Goal: Information Seeking & Learning: Learn about a topic

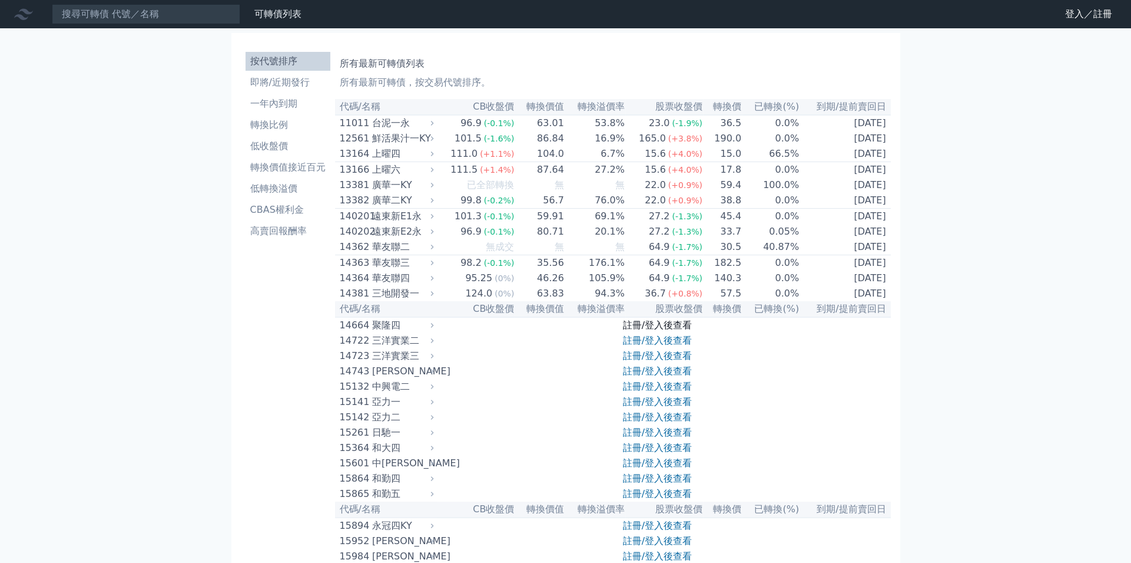
click at [643, 330] on link "註冊/登入後查看" at bounding box center [657, 324] width 69 height 11
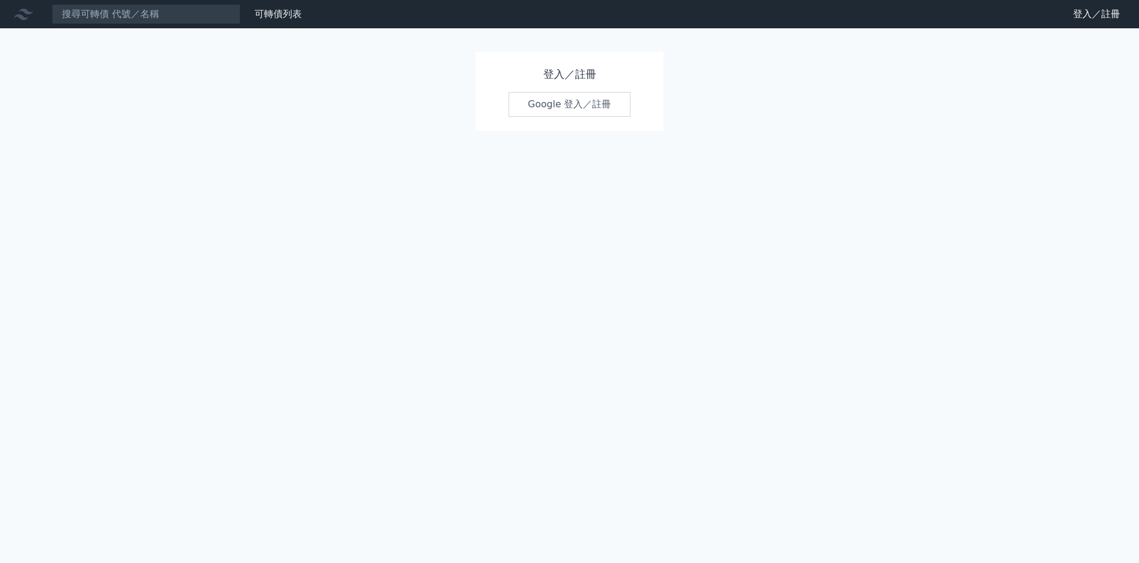
click at [573, 110] on link "Google 登入／註冊" at bounding box center [569, 104] width 123 height 25
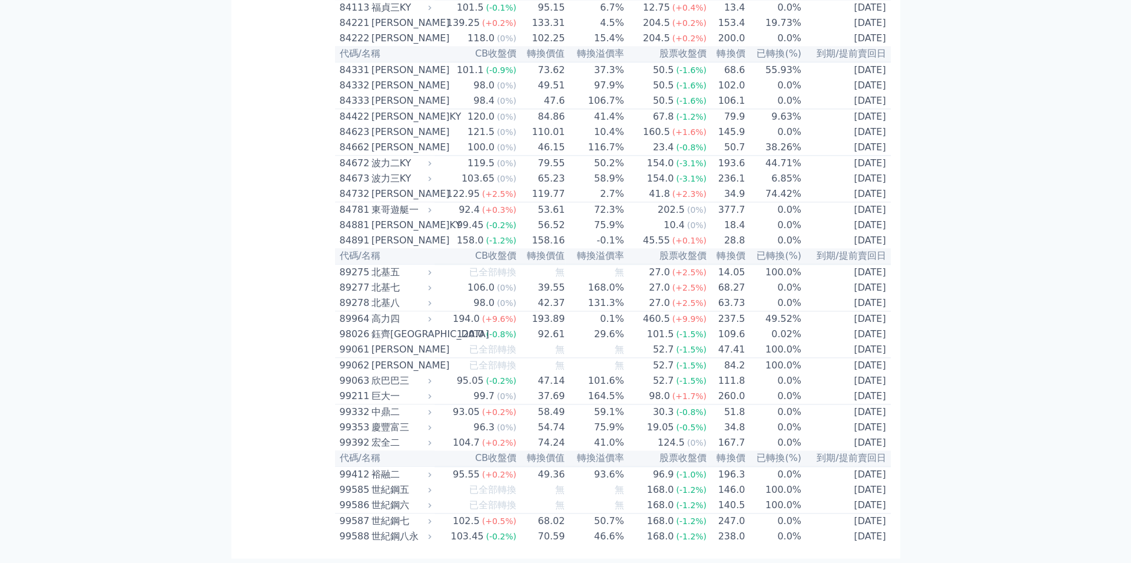
scroll to position [6803, 0]
click at [399, 312] on div "高力四" at bounding box center [401, 319] width 58 height 14
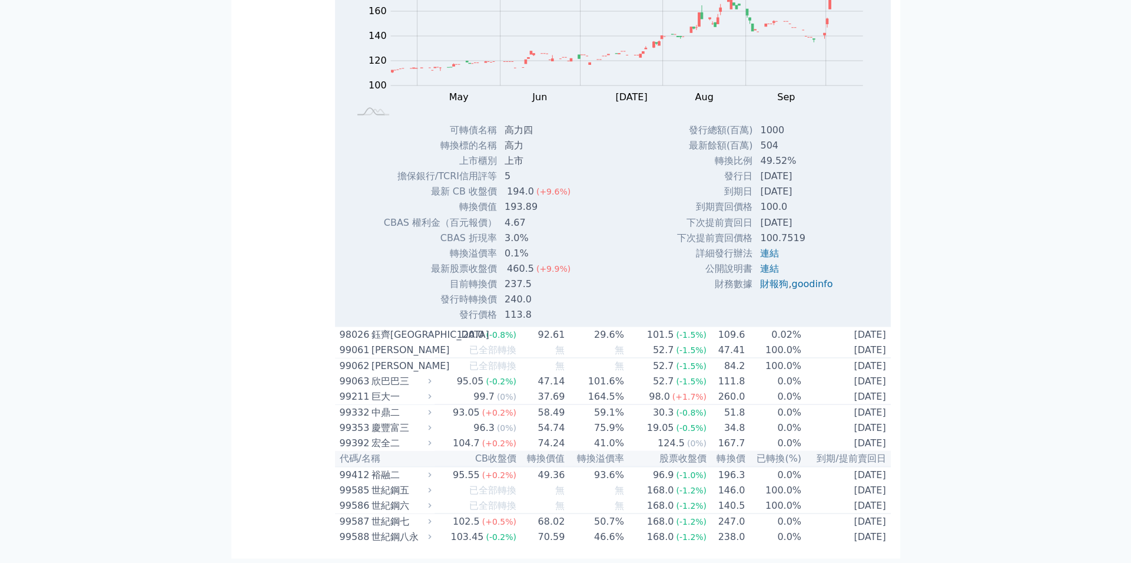
scroll to position [6992, 0]
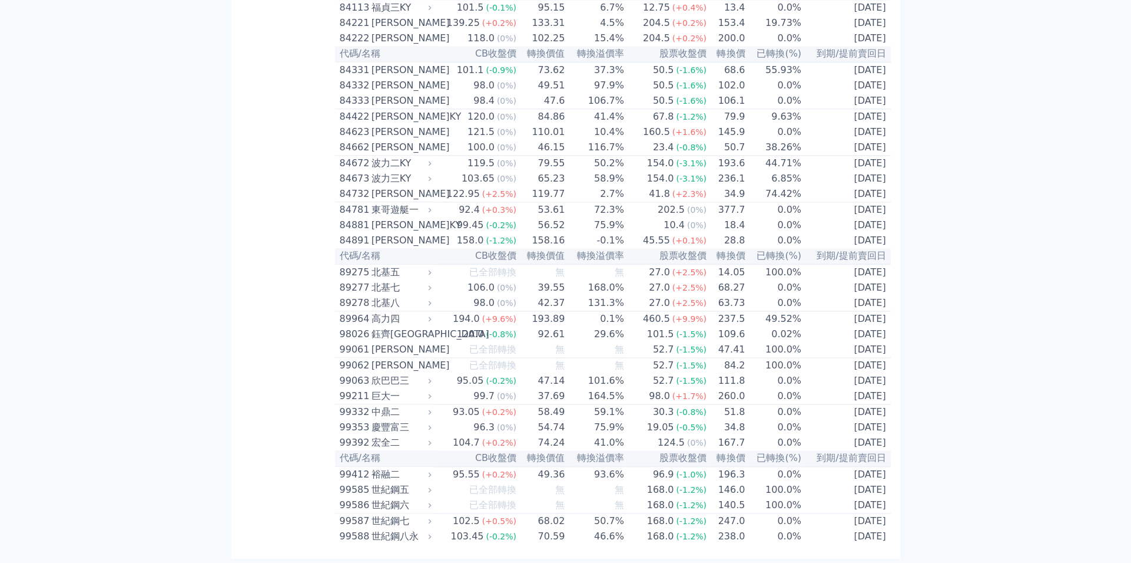
scroll to position [6803, 0]
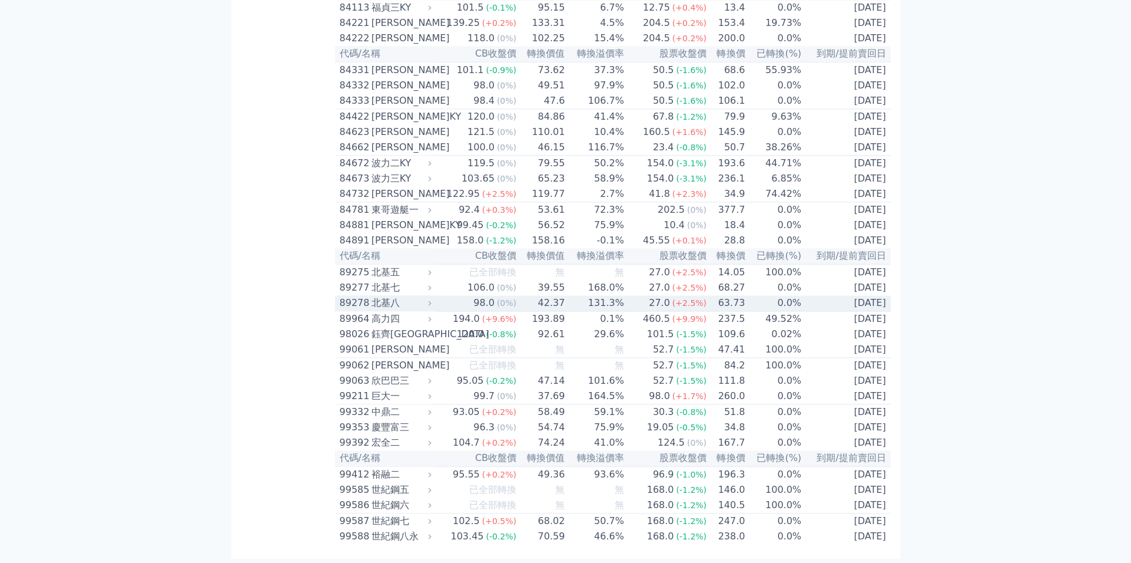
click at [391, 296] on div "北基八" at bounding box center [401, 303] width 58 height 14
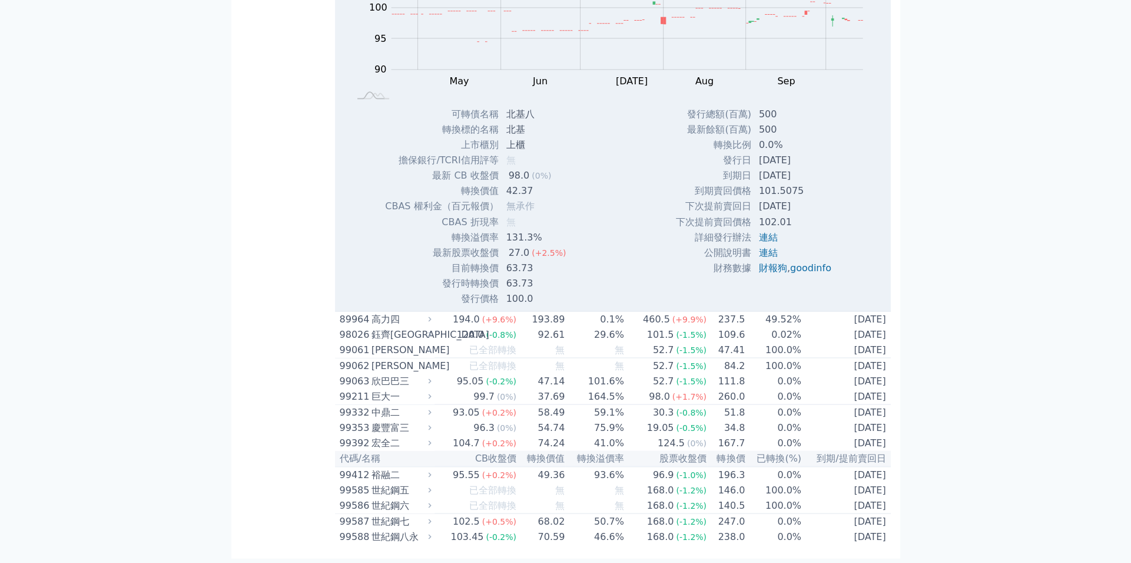
scroll to position [6992, 0]
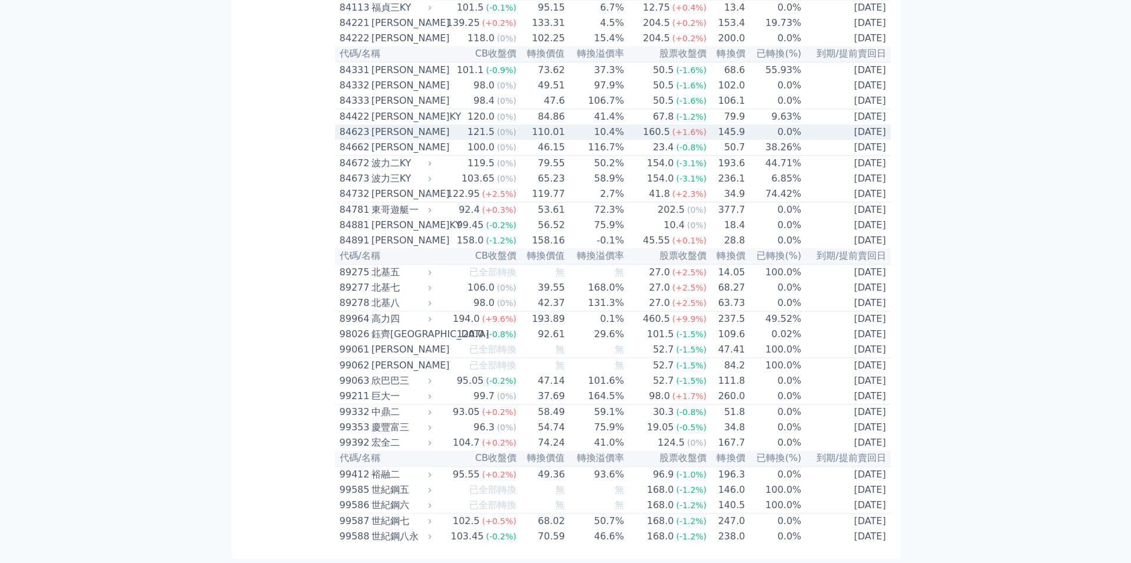
scroll to position [6803, 0]
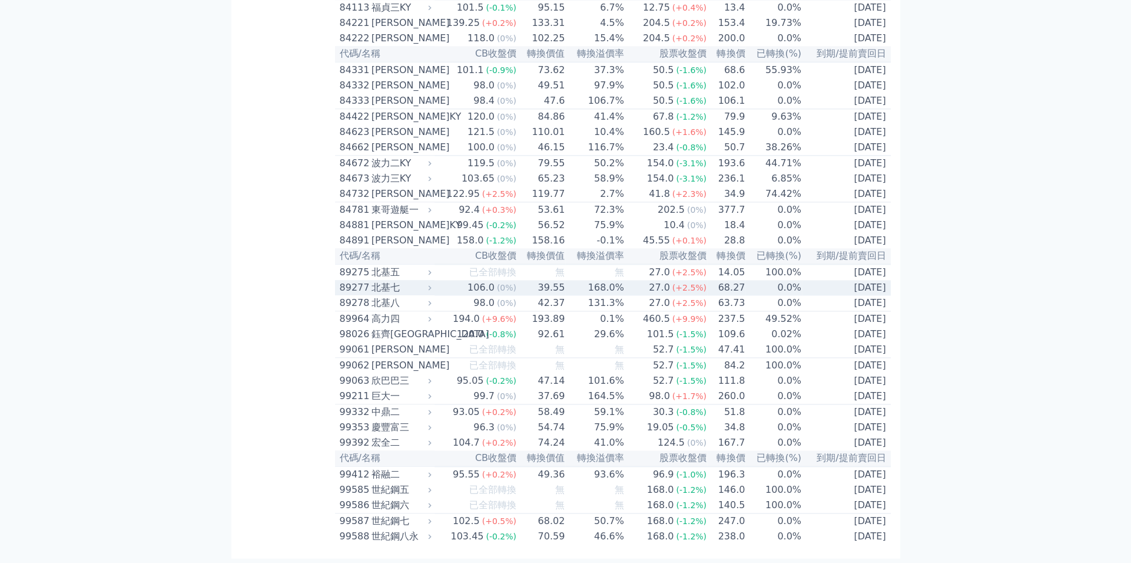
click at [370, 280] on div "89277 北基七" at bounding box center [383, 287] width 87 height 14
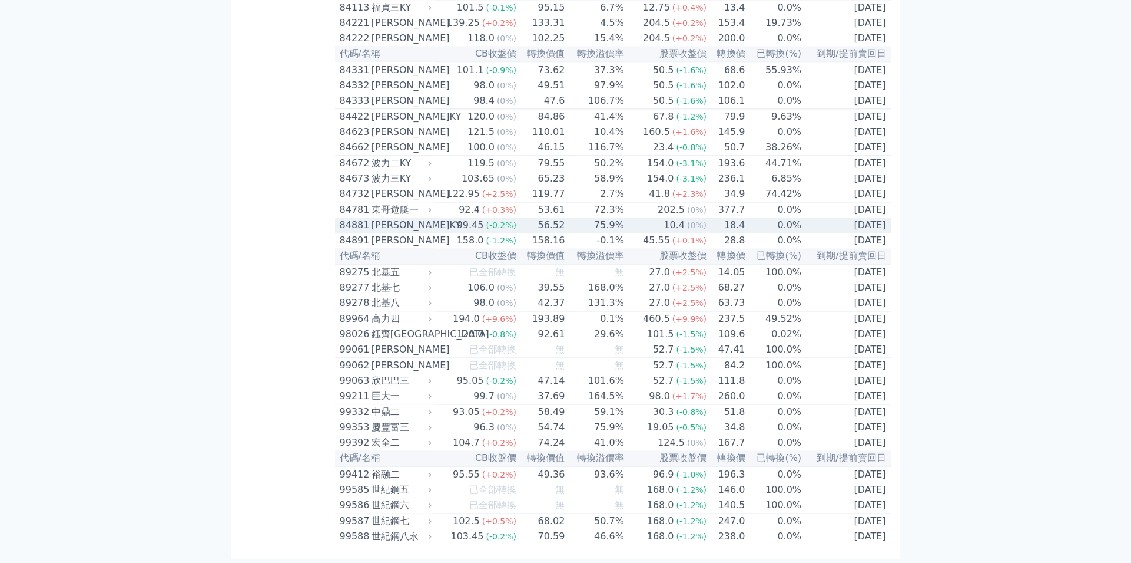
scroll to position [6803, 0]
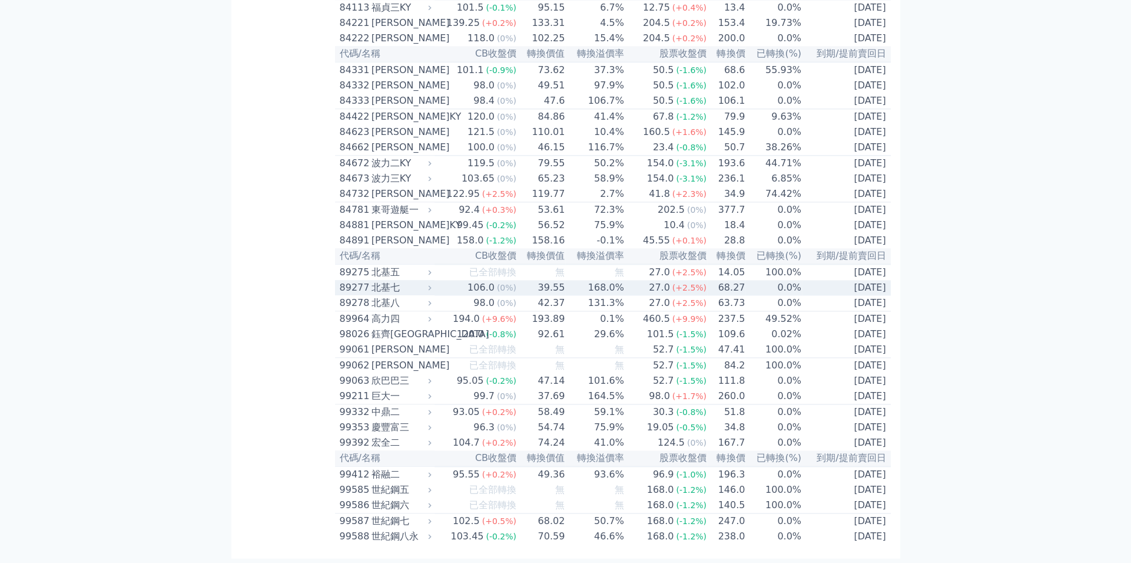
click at [365, 280] on div "89277" at bounding box center [354, 287] width 29 height 14
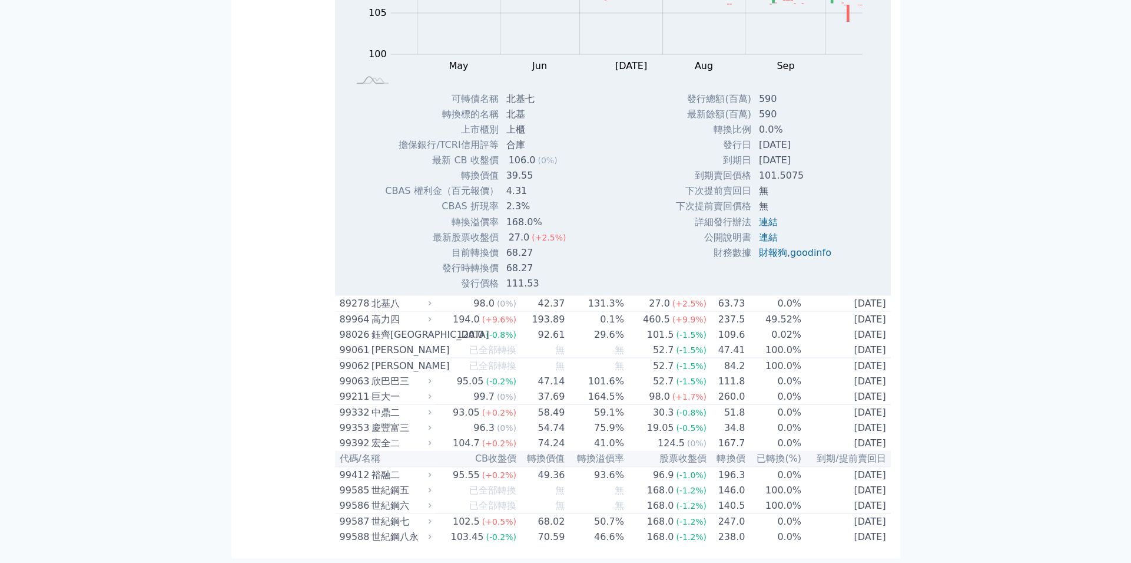
scroll to position [6992, 0]
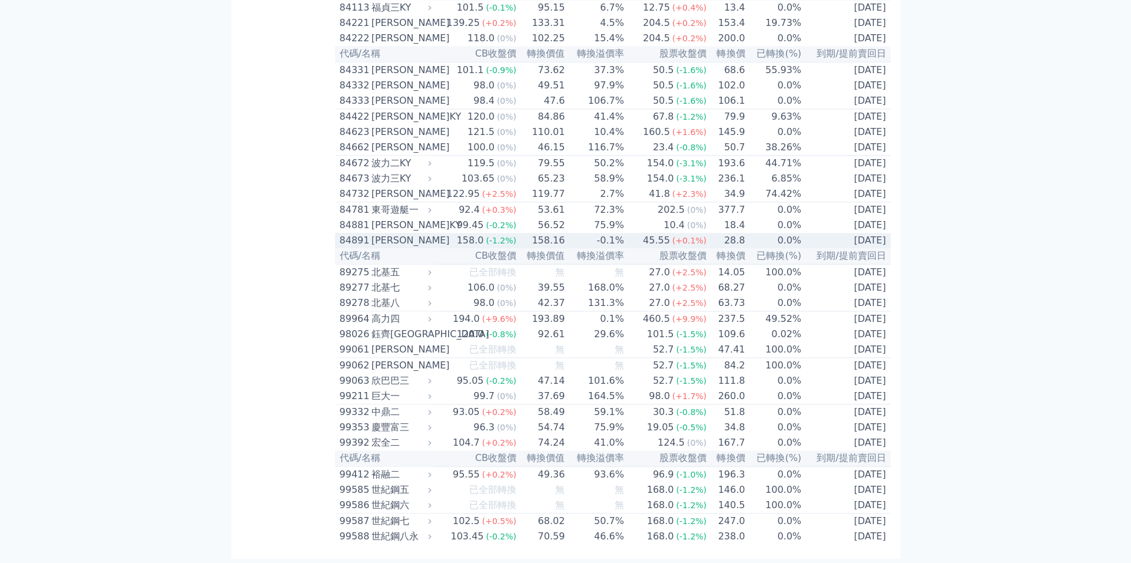
scroll to position [6803, 0]
